Goal: Task Accomplishment & Management: Use online tool/utility

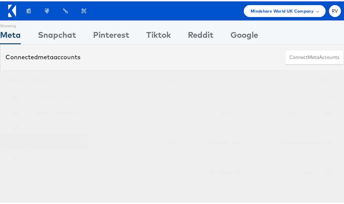
click at [56, 141] on link "TK Maxx DPA - Stitcher" at bounding box center [54, 141] width 41 height 5
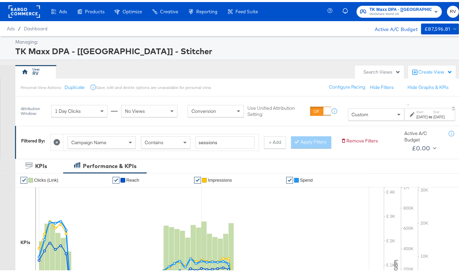
click at [416, 117] on div "[DATE]" at bounding box center [421, 114] width 11 height 5
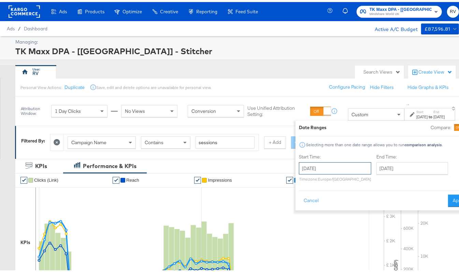
click at [299, 164] on input "[DATE]" at bounding box center [335, 166] width 72 height 12
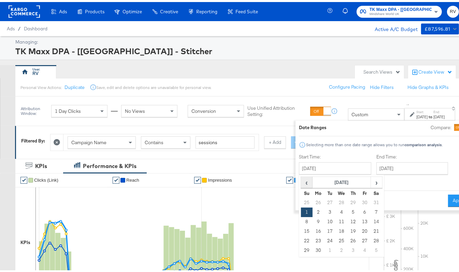
click at [301, 181] on span "‹" at bounding box center [306, 180] width 11 height 10
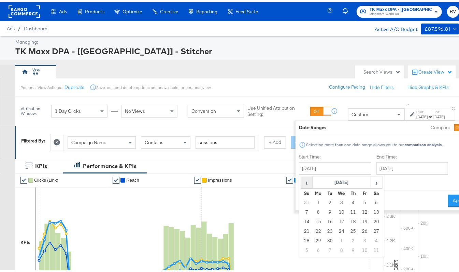
click at [301, 181] on span "‹" at bounding box center [306, 180] width 11 height 10
click at [347, 201] on td "1" at bounding box center [353, 201] width 12 height 10
type input "[DATE]"
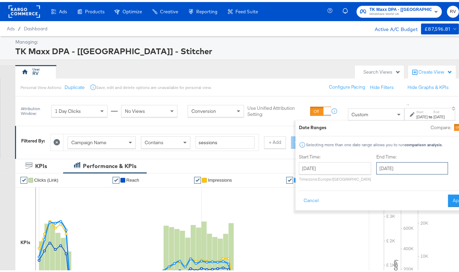
click at [376, 163] on input "[DATE]" at bounding box center [412, 166] width 72 height 12
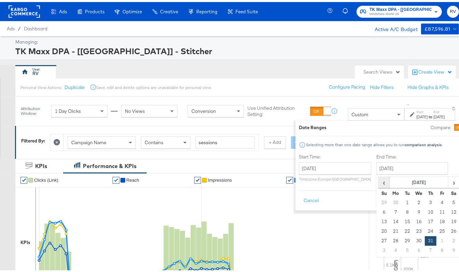
click at [379, 179] on span "‹" at bounding box center [384, 180] width 11 height 10
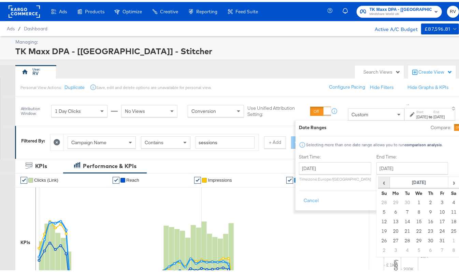
click at [379, 179] on span "‹" at bounding box center [384, 180] width 11 height 10
click at [378, 249] on td "31" at bounding box center [384, 249] width 12 height 10
type input "[DATE]"
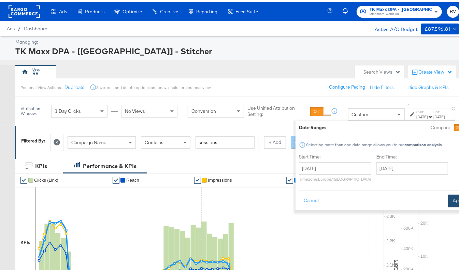
click at [448, 195] on button "Apply" at bounding box center [458, 199] width 21 height 12
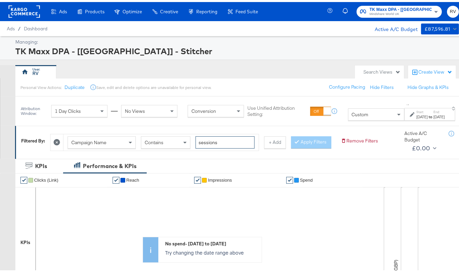
drag, startPoint x: 216, startPoint y: 143, endPoint x: 175, endPoint y: 143, distance: 40.6
click at [176, 143] on div "Campaign Name Contains sessions" at bounding box center [161, 140] width 187 height 13
click at [58, 138] on icon at bounding box center [57, 140] width 6 height 6
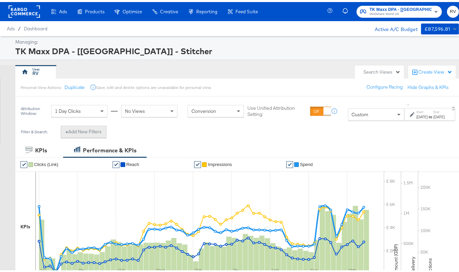
click at [82, 131] on button "+ Add New Filters" at bounding box center [84, 130] width 46 height 12
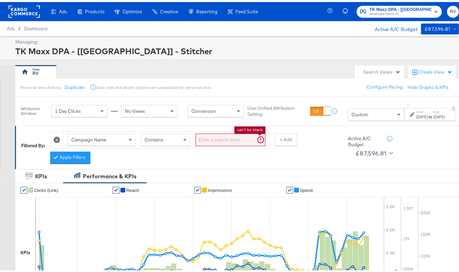
click at [233, 137] on input "search" at bounding box center [230, 138] width 70 height 13
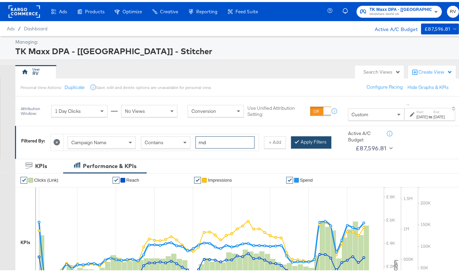
type input "rnd"
click at [291, 147] on button "Apply Filters" at bounding box center [311, 140] width 40 height 12
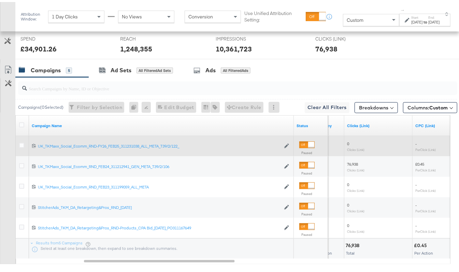
scroll to position [274, 0]
